Goal: Task Accomplishment & Management: Use online tool/utility

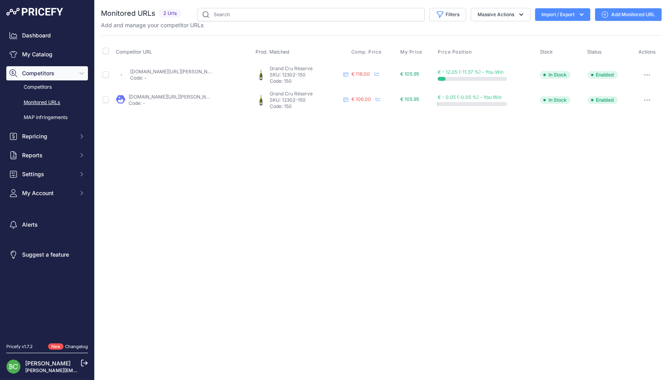
click at [159, 70] on link "enviedechamp.com/fr/champagne-de-sousa/1255-reserve-grand-cru-blanc-de-blancs-m…" at bounding box center [174, 72] width 89 height 6
click at [186, 96] on link "la-champagnerie.com/champagne-de-sousa-brut-reserve-magnum-c2x39733514" at bounding box center [172, 97] width 89 height 6
click at [175, 69] on link "enviedechamp.com/fr/champagne-de-sousa/1255-reserve-grand-cru-blanc-de-blancs-m…" at bounding box center [174, 72] width 89 height 6
click at [622, 13] on link "Add Monitored URL" at bounding box center [628, 14] width 67 height 13
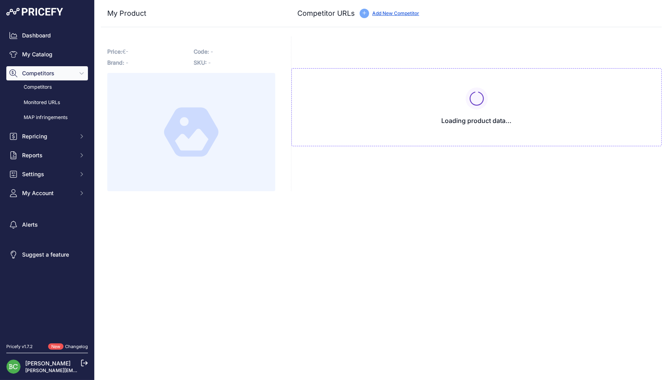
type input "[DOMAIN_NAME][URL][PERSON_NAME]"
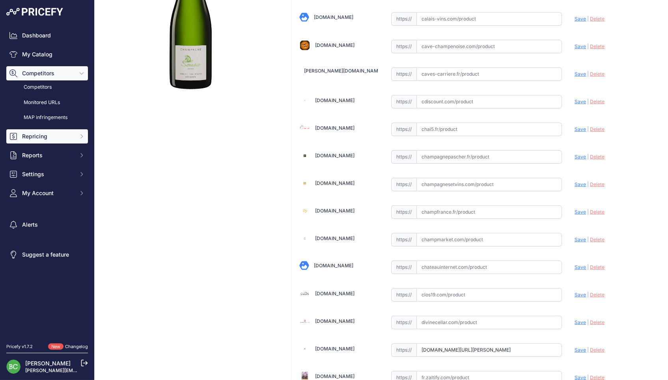
scroll to position [201, 0]
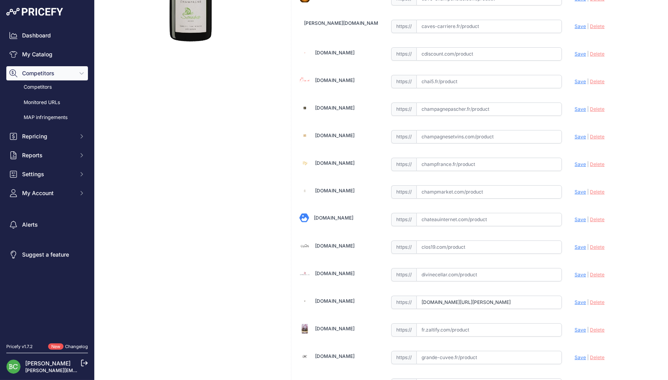
drag, startPoint x: 422, startPoint y: 299, endPoint x: 610, endPoint y: 302, distance: 188.8
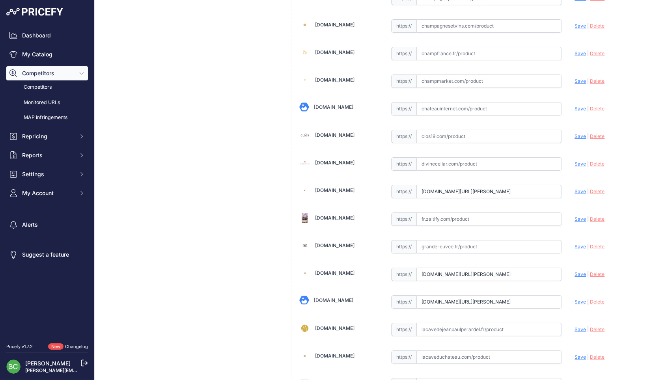
scroll to position [328, 0]
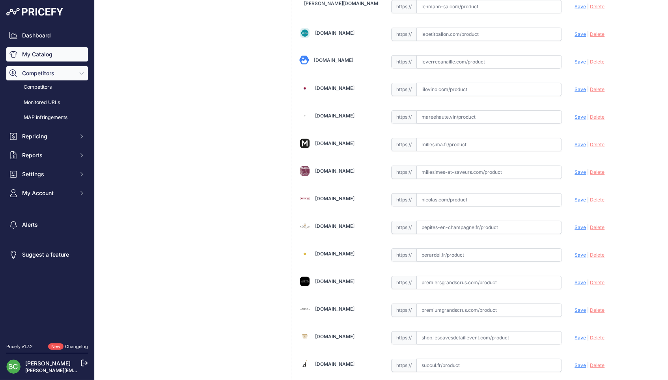
scroll to position [792, 0]
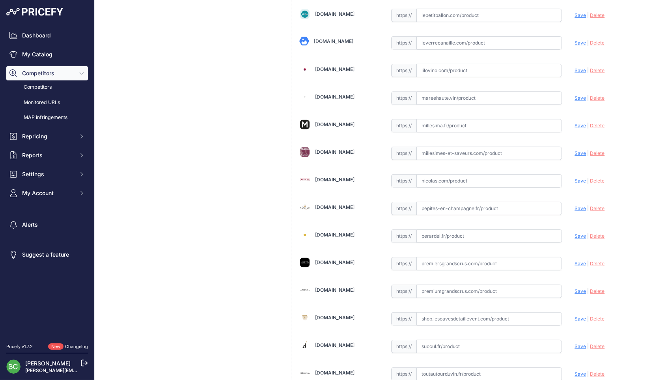
click at [456, 149] on input "text" at bounding box center [489, 153] width 146 height 13
paste input "https://www.millesimes-et-saveurs.com/champagne-de-sousa-reserve-blanc-de-blanc…"
click at [575, 150] on span "Save" at bounding box center [579, 153] width 11 height 6
type input "https://www.millesimes-et-saveurs.com/champagne-de-sousa-reserve-blanc-de-blanc…"
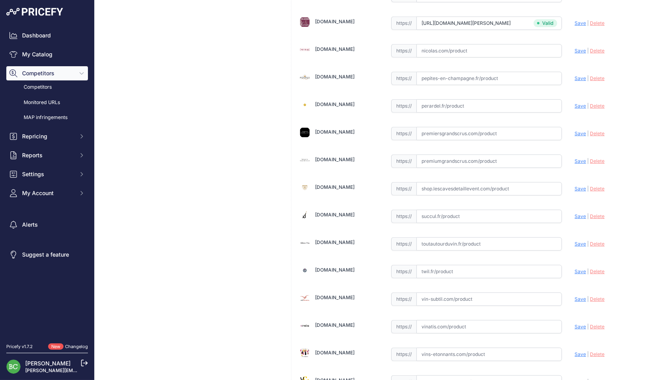
scroll to position [940, 0]
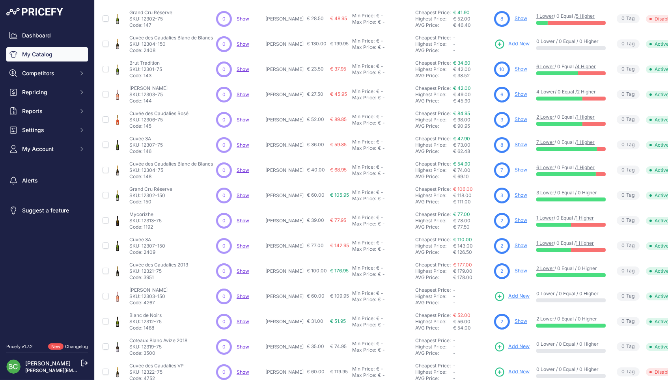
scroll to position [93, 0]
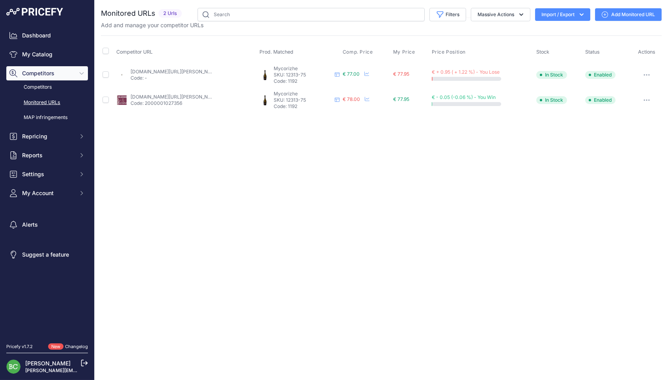
click at [355, 242] on div "Close You are not connected to the internet." at bounding box center [381, 190] width 573 height 380
click at [208, 72] on link "enviedechamp.com/fr/champagne-de-sousa/2110-cuvee-mycorhize.html?search_query=d…" at bounding box center [174, 72] width 89 height 6
click at [157, 96] on link "millesimes-et-saveurs.com/champagne-de-sousa-cuvee-mycorhize-c2x32192569" at bounding box center [174, 97] width 89 height 6
drag, startPoint x: 628, startPoint y: 13, endPoint x: 623, endPoint y: 14, distance: 5.1
click at [627, 13] on link "Add Monitored URL" at bounding box center [628, 14] width 67 height 13
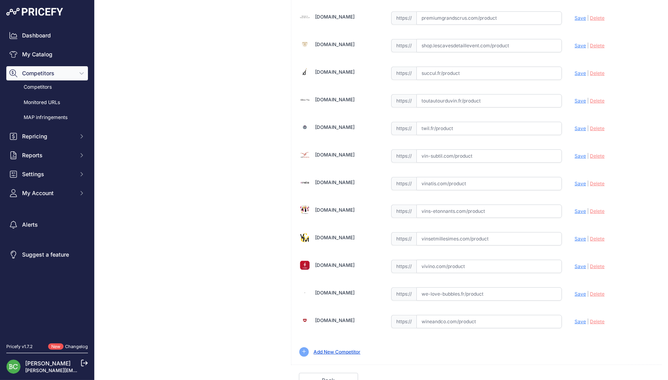
scroll to position [1064, 0]
click at [464, 233] on input "text" at bounding box center [489, 239] width 146 height 13
paste input "4615"
type input "4615"
drag, startPoint x: 470, startPoint y: 229, endPoint x: 374, endPoint y: 231, distance: 95.8
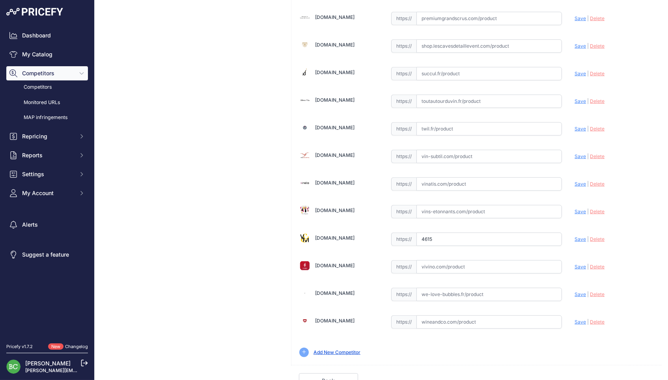
click at [448, 233] on input "text" at bounding box center [489, 239] width 146 height 13
paste input "https://www.vinsetmillesimes.com/fr/de-sousa/113831-de-sousa-grand-cru-mycorhiz…"
click at [577, 236] on span "Save" at bounding box center [579, 239] width 11 height 6
type input "https://www.vinsetmillesimes.com/fr/de-sousa/113831-de-sousa-grand-cru-mycorhiz…"
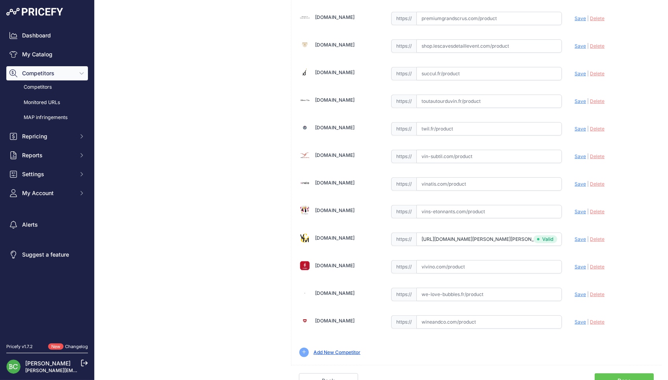
scroll to position [0, 0]
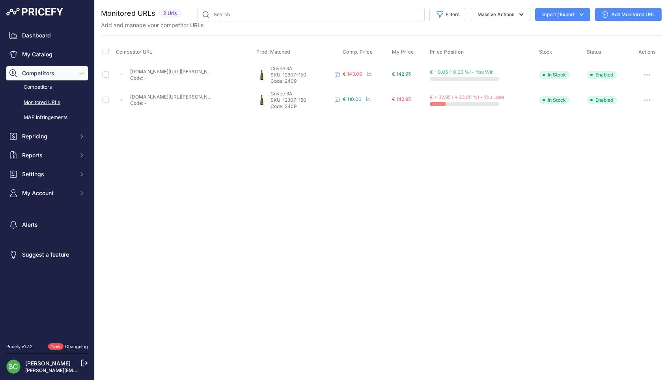
click at [190, 71] on link "[DOMAIN_NAME][URL][PERSON_NAME]" at bounding box center [174, 72] width 89 height 6
click at [181, 96] on link "idealwine.com/fr/acheter-vin/b2110074-46562-1-magnum-cuvee-3a-de-sousa-blanc-ef…" at bounding box center [174, 97] width 89 height 6
click at [623, 15] on link "Add Monitored URL" at bounding box center [628, 14] width 67 height 13
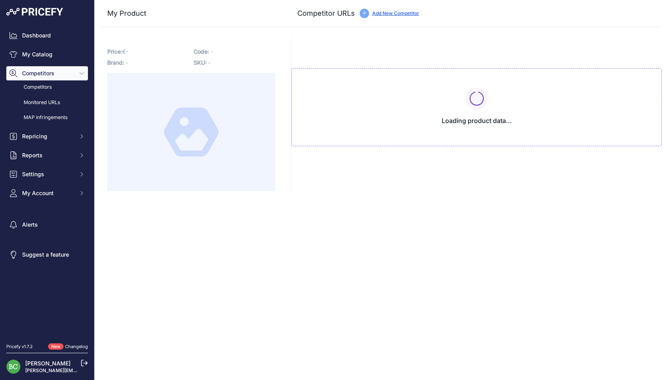
type input "www.enviedechamp.com/fr/champagne-de-sousa/2176-cuvee-3a-avize-ay-ambonnay-magn…"
type input "www.idealwine.com/fr/acheter-vin/B2110074-46562-1-Magnum-Cuvee-3A-De-Sousa-Blan…"
type input "www.millesimes-et-saveurs.com/champagne-de-sousa-cuvee-3a-grand-cru-c2x27891237"
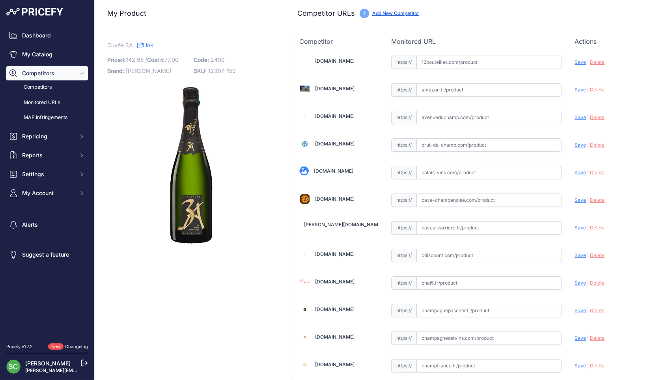
click at [272, 134] on img at bounding box center [191, 165] width 168 height 168
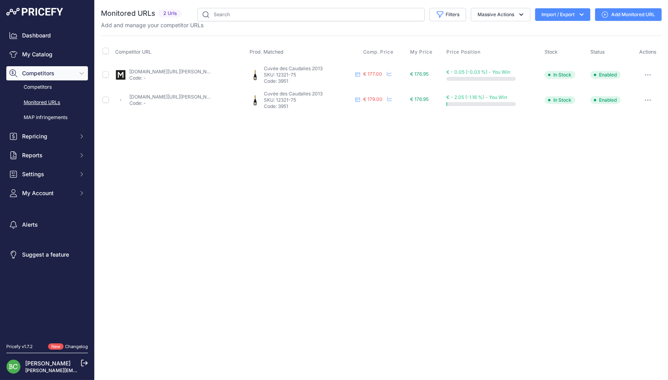
click at [184, 72] on link "millesima.fr/champagne-de-sousa-cuvee-des-caudalies-grand-cru-2013.html" at bounding box center [173, 72] width 89 height 6
click at [201, 96] on link "enviedechamp.com/fr/champagne-de-sousa/3061-cuvee-caudalies-grand-cru-2013.html…" at bounding box center [173, 97] width 89 height 6
click at [626, 15] on link "Add Monitored URL" at bounding box center [628, 14] width 67 height 13
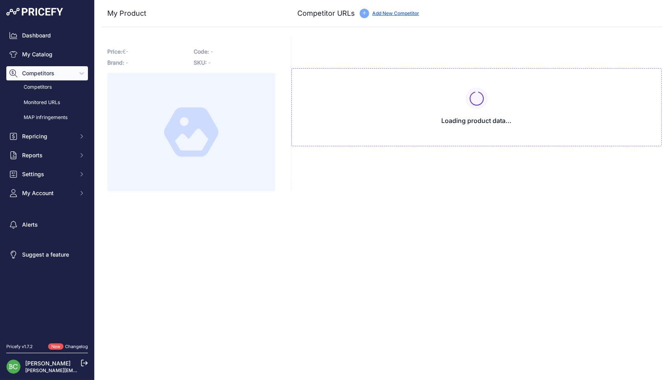
type input "[DOMAIN_NAME][URL][PERSON_NAME]"
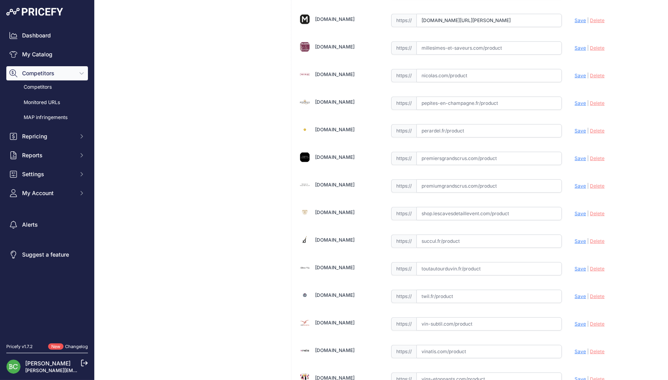
scroll to position [899, 0]
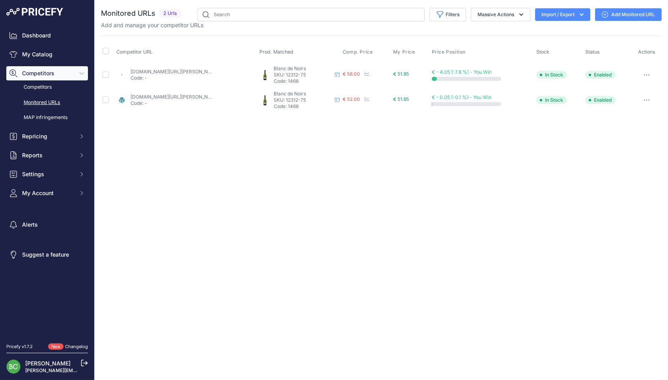
click at [190, 69] on link "enviedechamp.com/fr/champagne-de-sousa/3062-blanc-de-noirs-7310760491516.html?p…" at bounding box center [174, 72] width 89 height 6
click at [187, 95] on link "brut-de-champ.com/produit/de-sousa-blanc-de-noirs/?prirule_jdsnikfkfjsd=2676" at bounding box center [174, 97] width 89 height 6
click at [625, 14] on link "Add Monitored URL" at bounding box center [628, 14] width 67 height 13
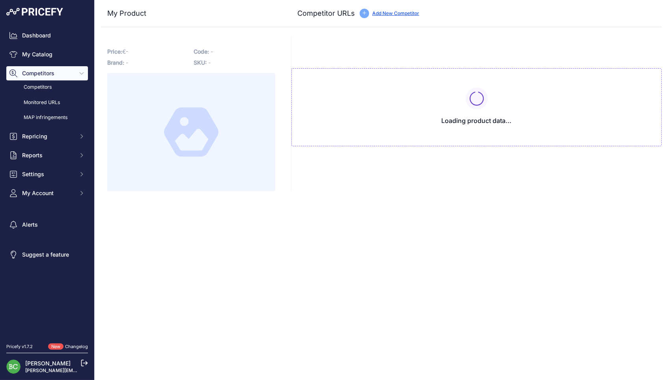
type input "[DOMAIN_NAME][URL][PERSON_NAME]"
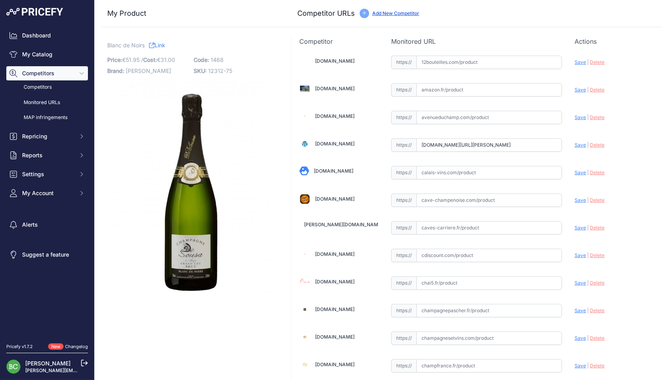
click at [450, 175] on input "text" at bounding box center [489, 172] width 146 height 13
paste input "https://www.calais-vins.com/champagne-de-sousa/26399-de-sousa-champagne-blanc-d…"
click at [575, 173] on span "Save" at bounding box center [579, 172] width 11 height 6
type input "https://www.calais-vins.com/champagne-de-sousa/26399-de-sousa-champagne-blanc-d…"
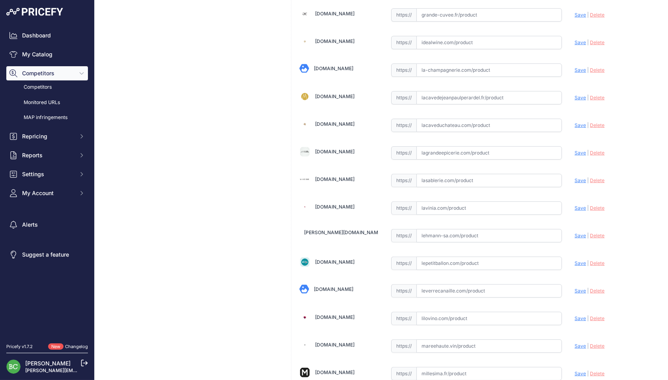
scroll to position [580, 0]
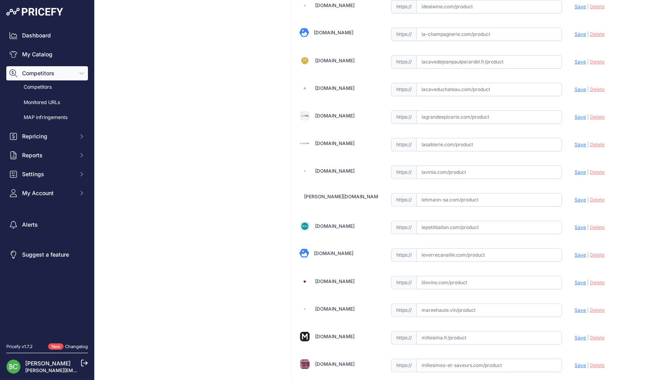
click at [442, 83] on input "text" at bounding box center [489, 89] width 146 height 13
paste input "https://www.lacaveduchateau.com/champagne-de-sousa-blanc-de-noirs-blanc-wsousb2…"
click at [577, 86] on span "Save" at bounding box center [579, 89] width 11 height 6
type input "https://www.lacaveduchateau.com/champagne-de-sousa-blanc-de-noirs-blanc-wsousb2…"
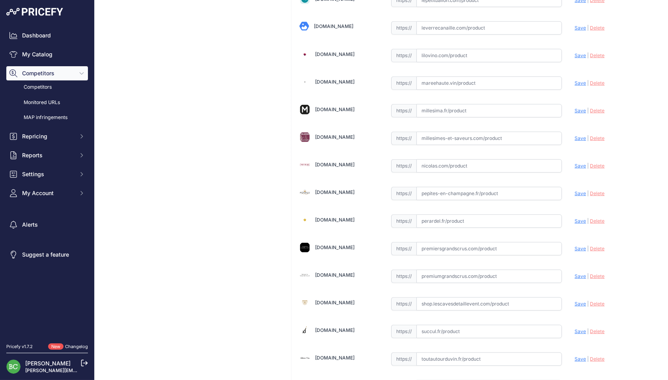
scroll to position [811, 0]
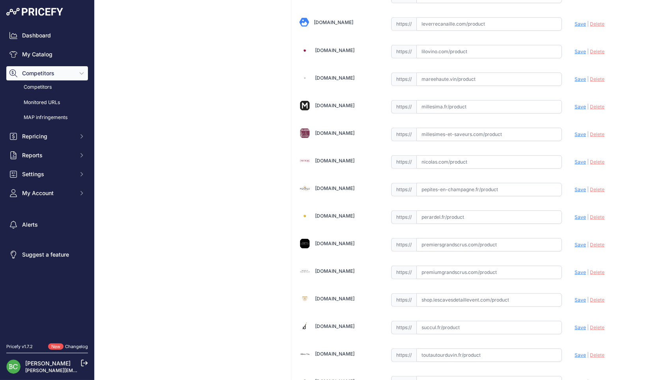
click at [443, 101] on input "text" at bounding box center [489, 106] width 146 height 13
paste input "https://www.millesima.fr/champagne-de-sousa-blanc-de-noirs-grand-cru-extra-brut…"
click at [577, 104] on span "Save" at bounding box center [579, 107] width 11 height 6
type input "https://www.millesima.fr/champagne-de-sousa-blanc-de-noirs-grand-cru-extra-brut…"
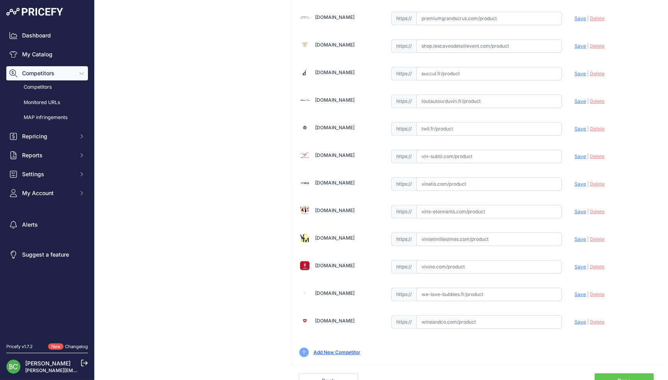
scroll to position [0, 0]
click at [475, 236] on input "text" at bounding box center [489, 239] width 146 height 13
paste input "https://www.vinsetmillesimes.com/fr/de-sousa/104967-de-sousa-blanc-de-noirs-non…"
drag, startPoint x: 578, startPoint y: 236, endPoint x: 580, endPoint y: 232, distance: 4.1
click at [580, 236] on span "Save" at bounding box center [579, 239] width 11 height 6
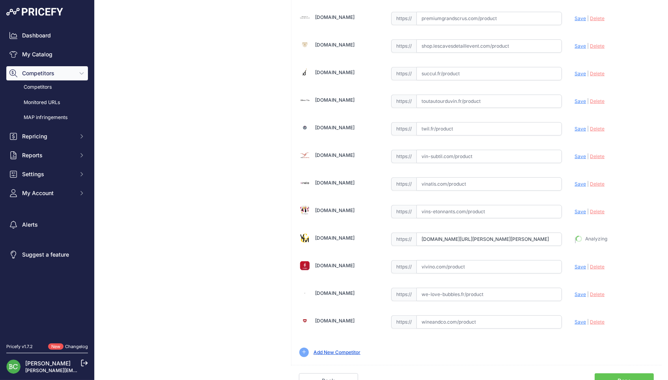
type input "https://www.vinsetmillesimes.com/fr/de-sousa/104967-de-sousa-blanc-de-noirs-non…"
